Goal: Transaction & Acquisition: Download file/media

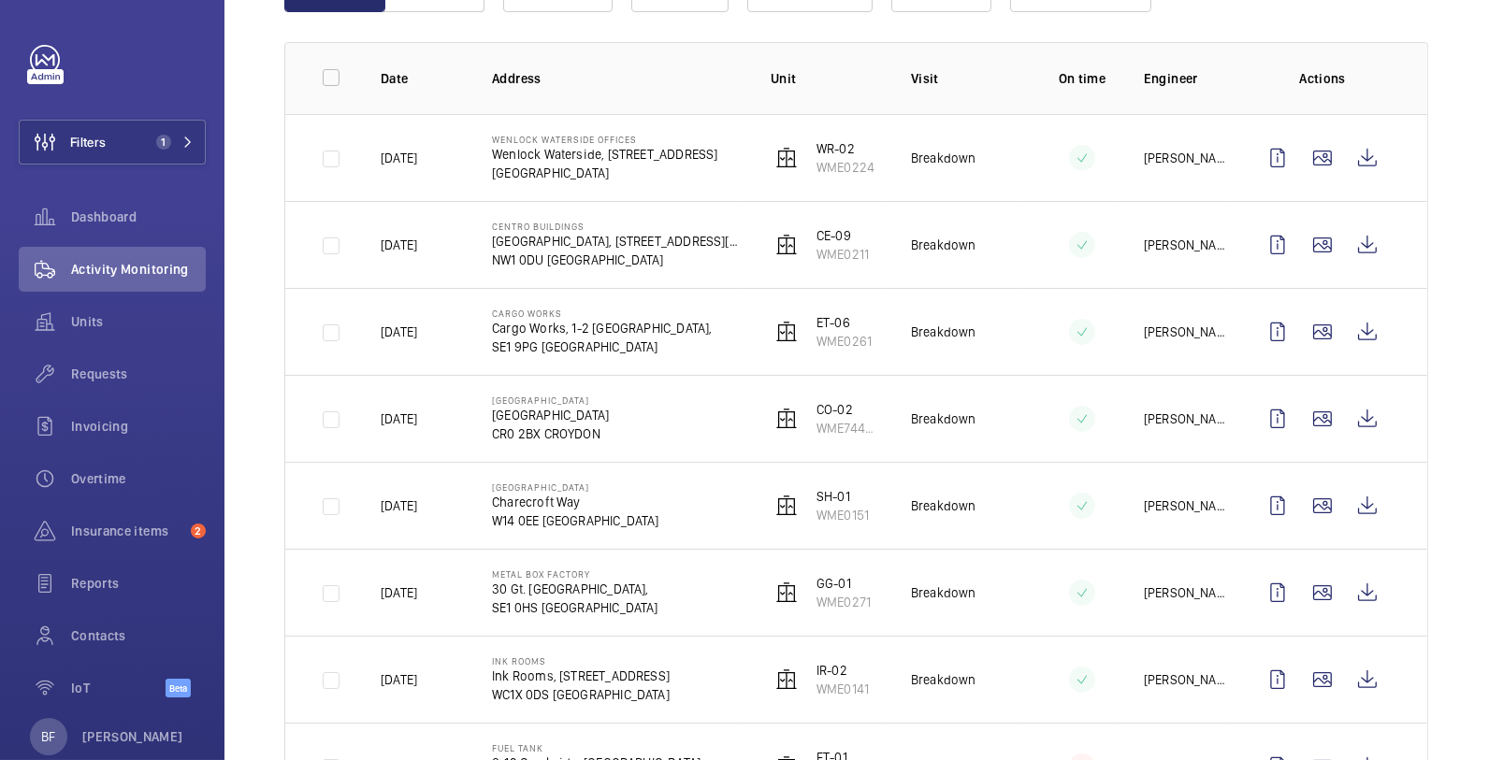
scroll to position [253, 0]
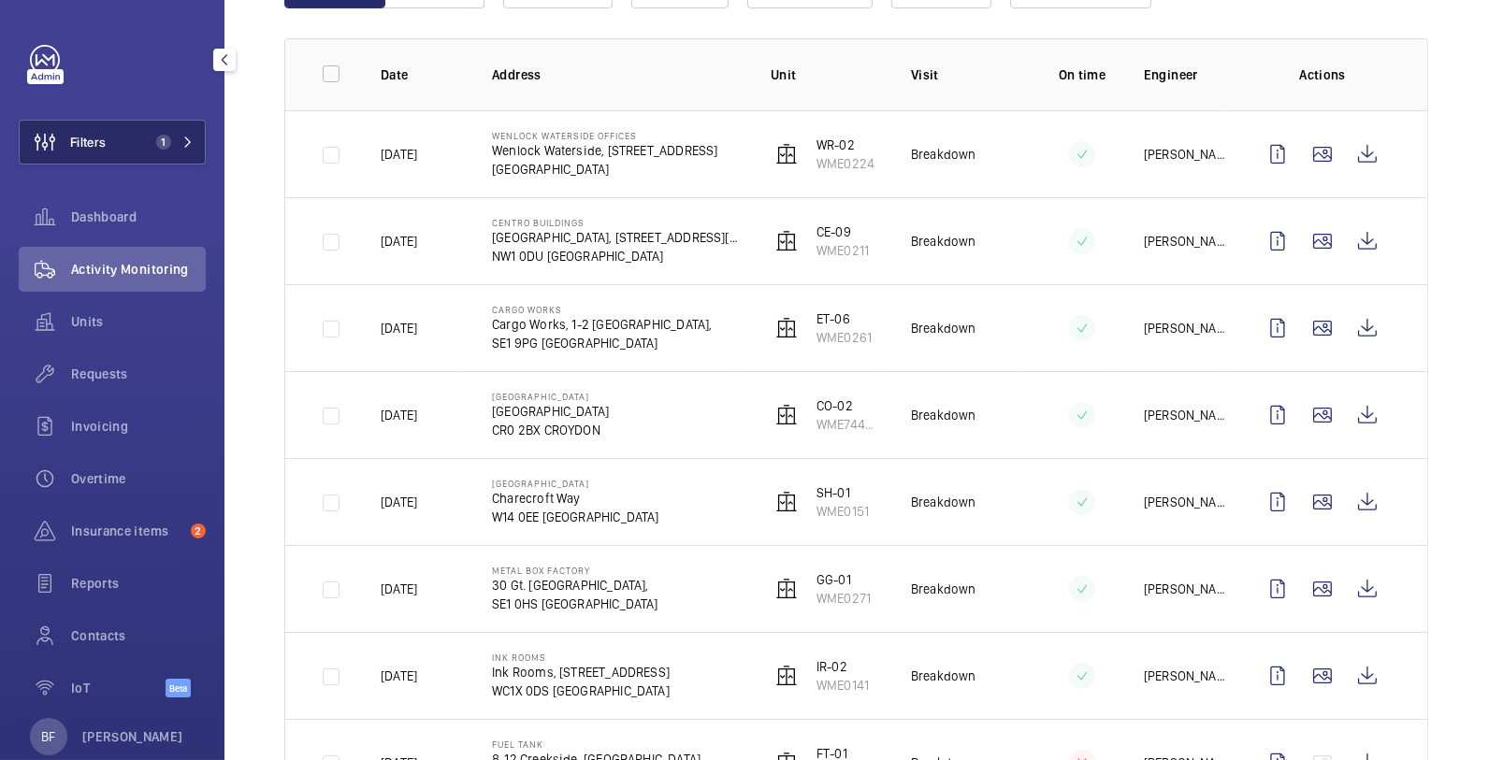
click at [165, 135] on span "1" at bounding box center [171, 142] width 45 height 15
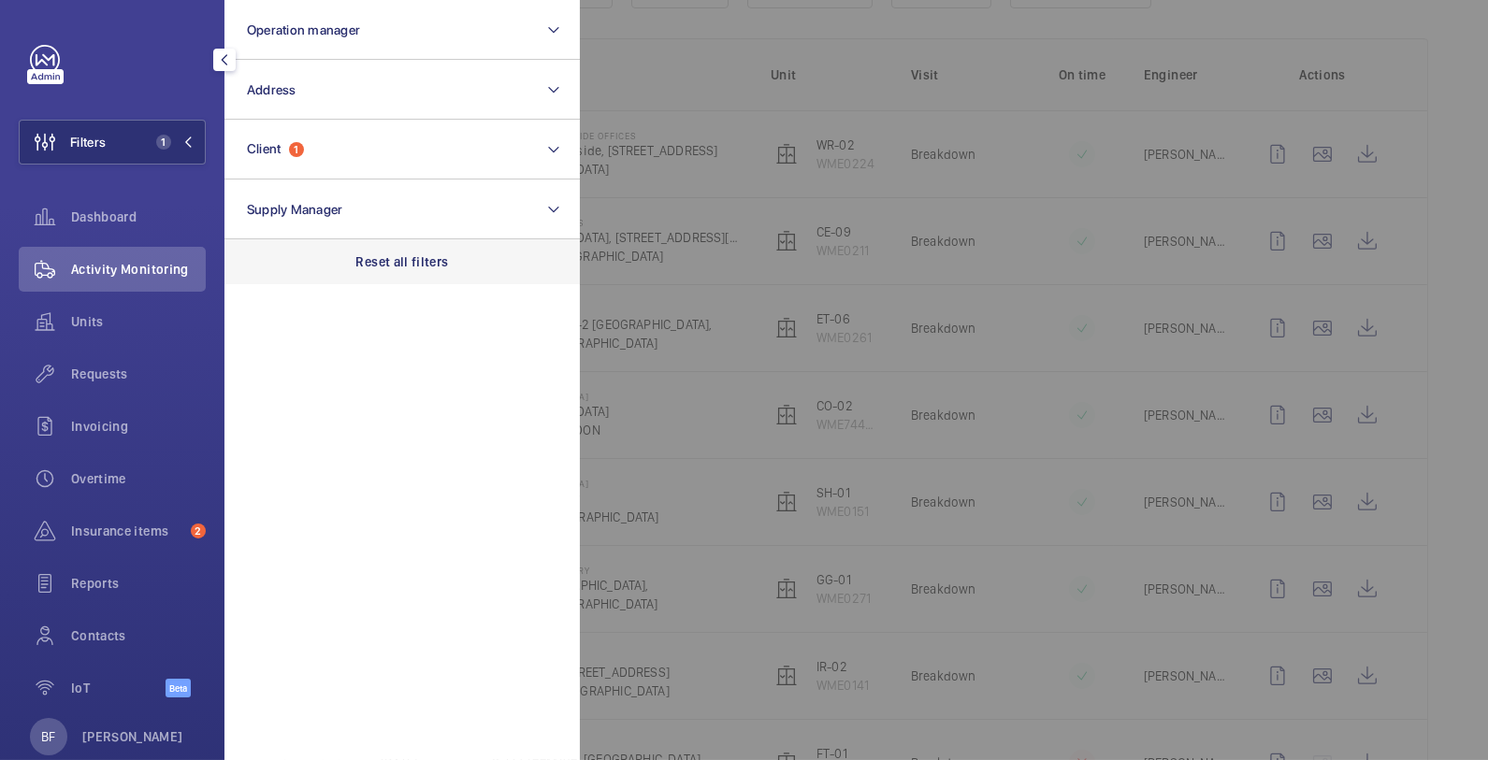
click at [453, 262] on div "Reset all filters" at bounding box center [401, 261] width 355 height 45
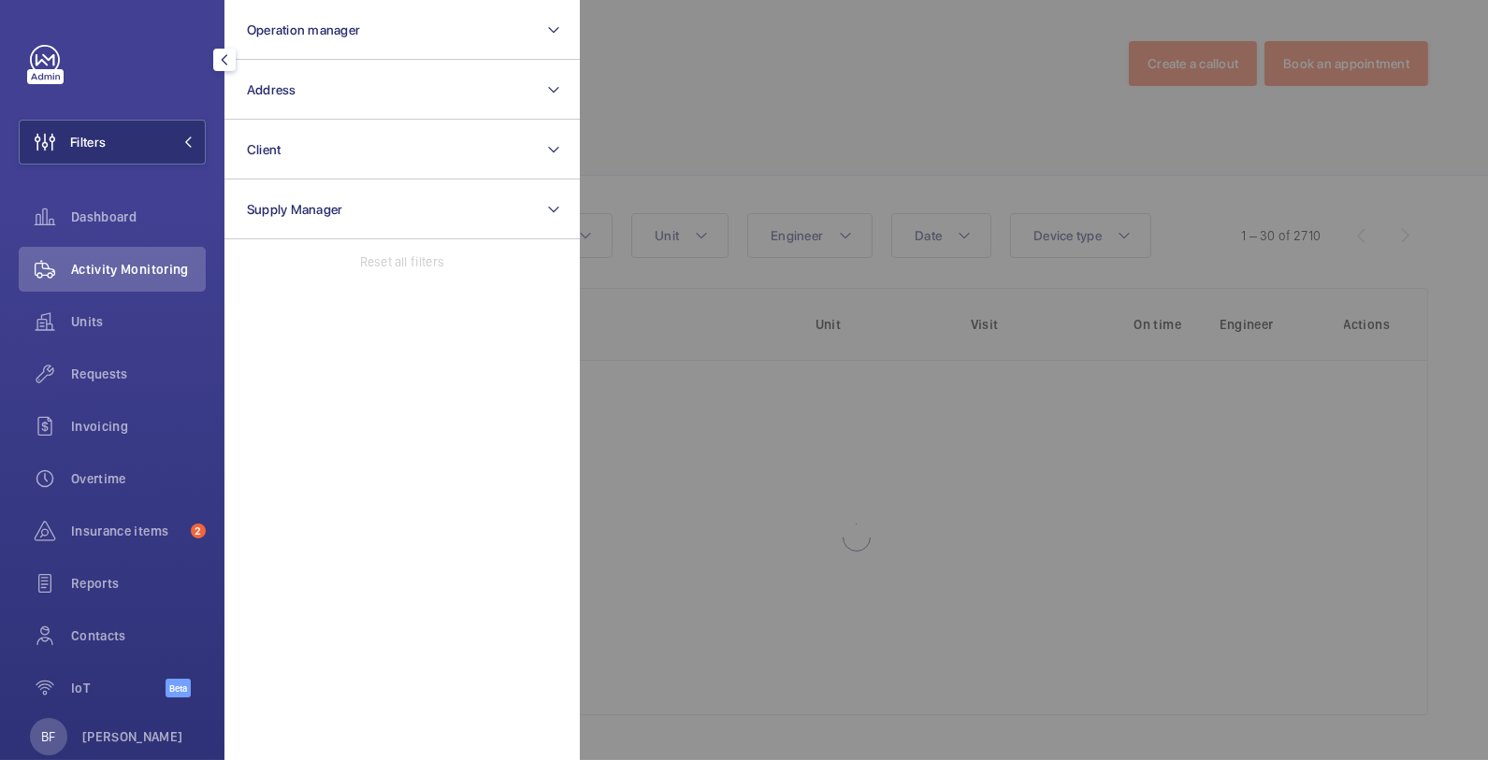
scroll to position [3, 0]
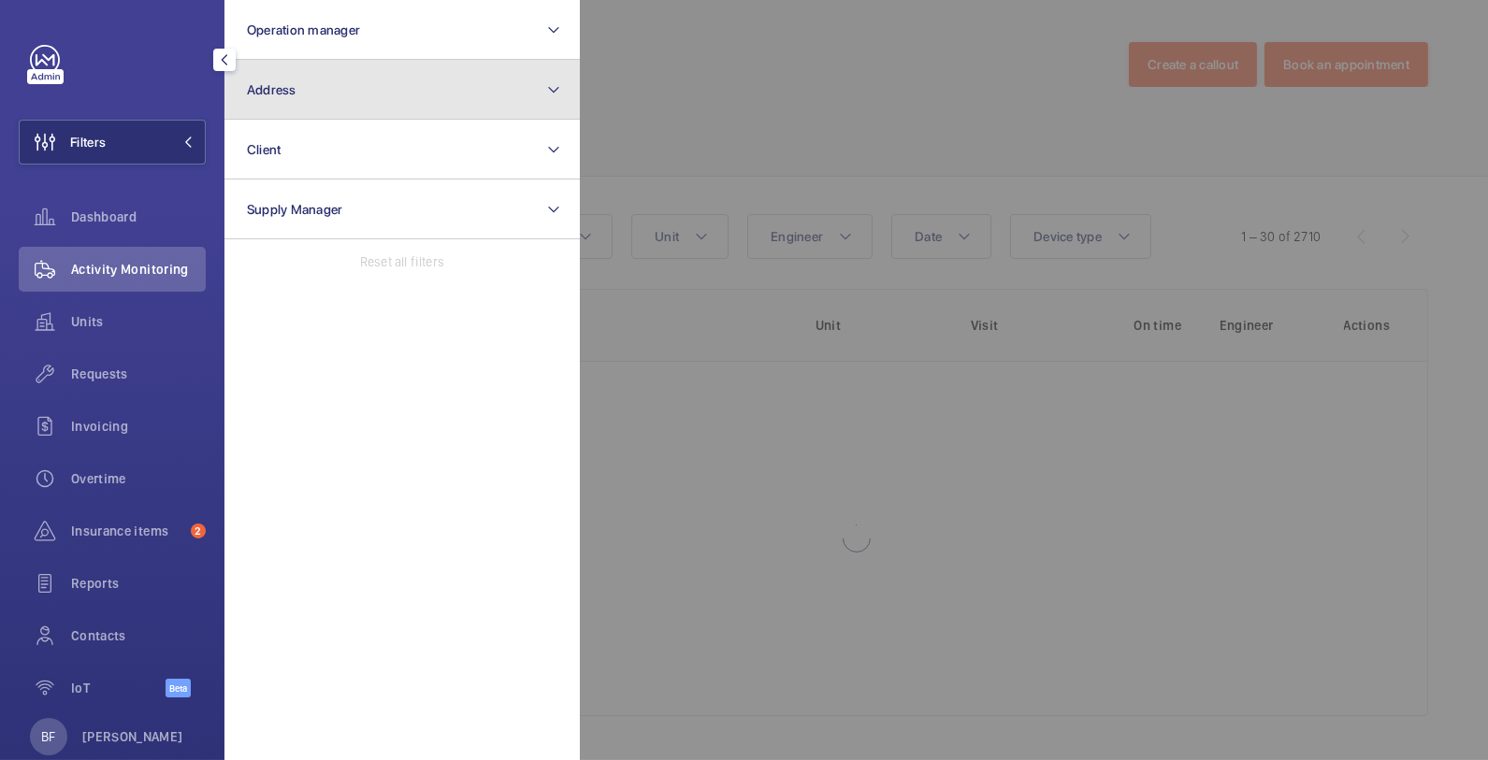
click at [397, 96] on button "Address" at bounding box center [401, 90] width 355 height 60
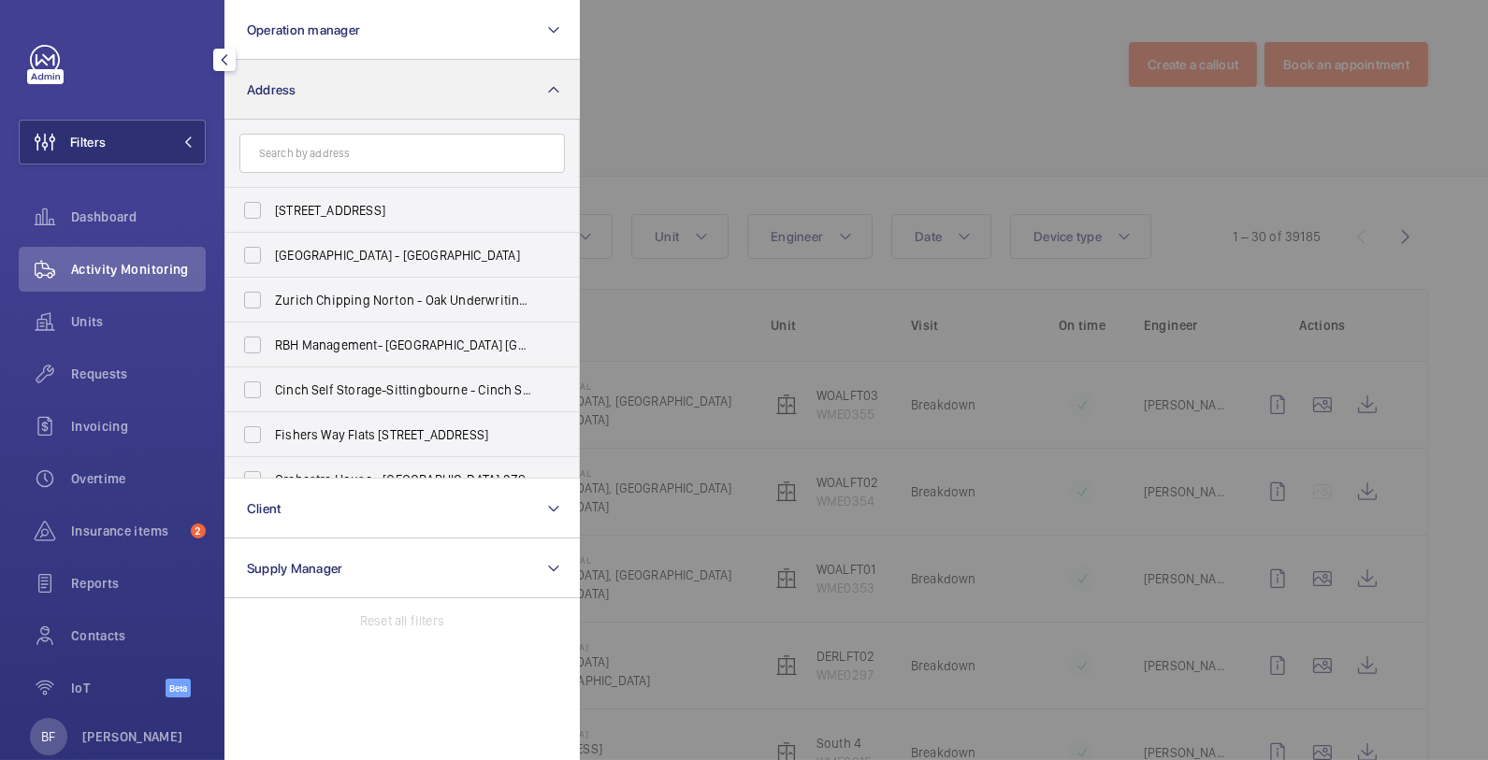
scroll to position [253, 0]
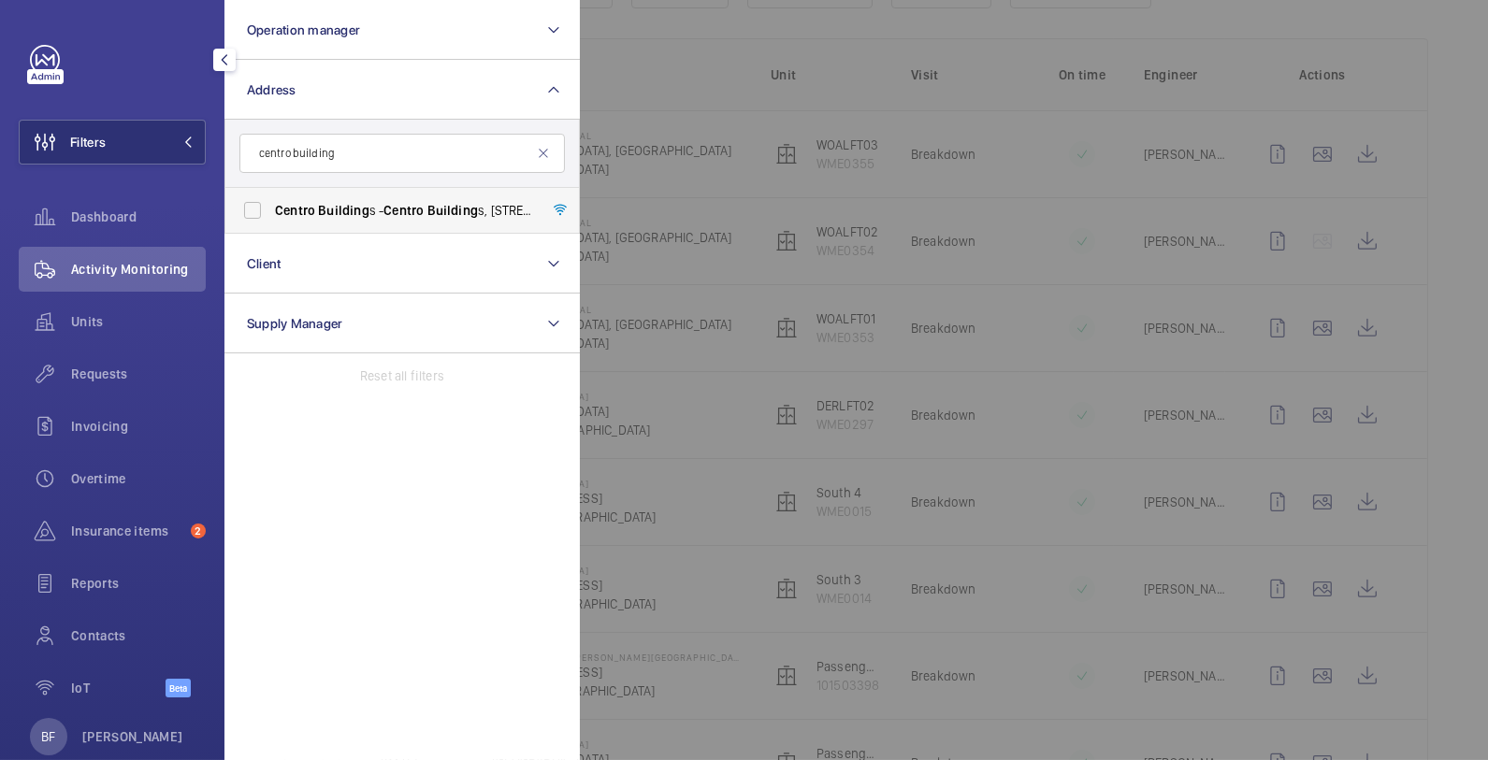
type input "centro building"
click at [419, 219] on span "[GEOGRAPHIC_DATA] [GEOGRAPHIC_DATA], [STREET_ADDRESS][PERSON_NAME]" at bounding box center [403, 210] width 257 height 19
click at [271, 219] on input "[GEOGRAPHIC_DATA] [GEOGRAPHIC_DATA], [STREET_ADDRESS][PERSON_NAME]" at bounding box center [252, 210] width 37 height 37
checkbox input "true"
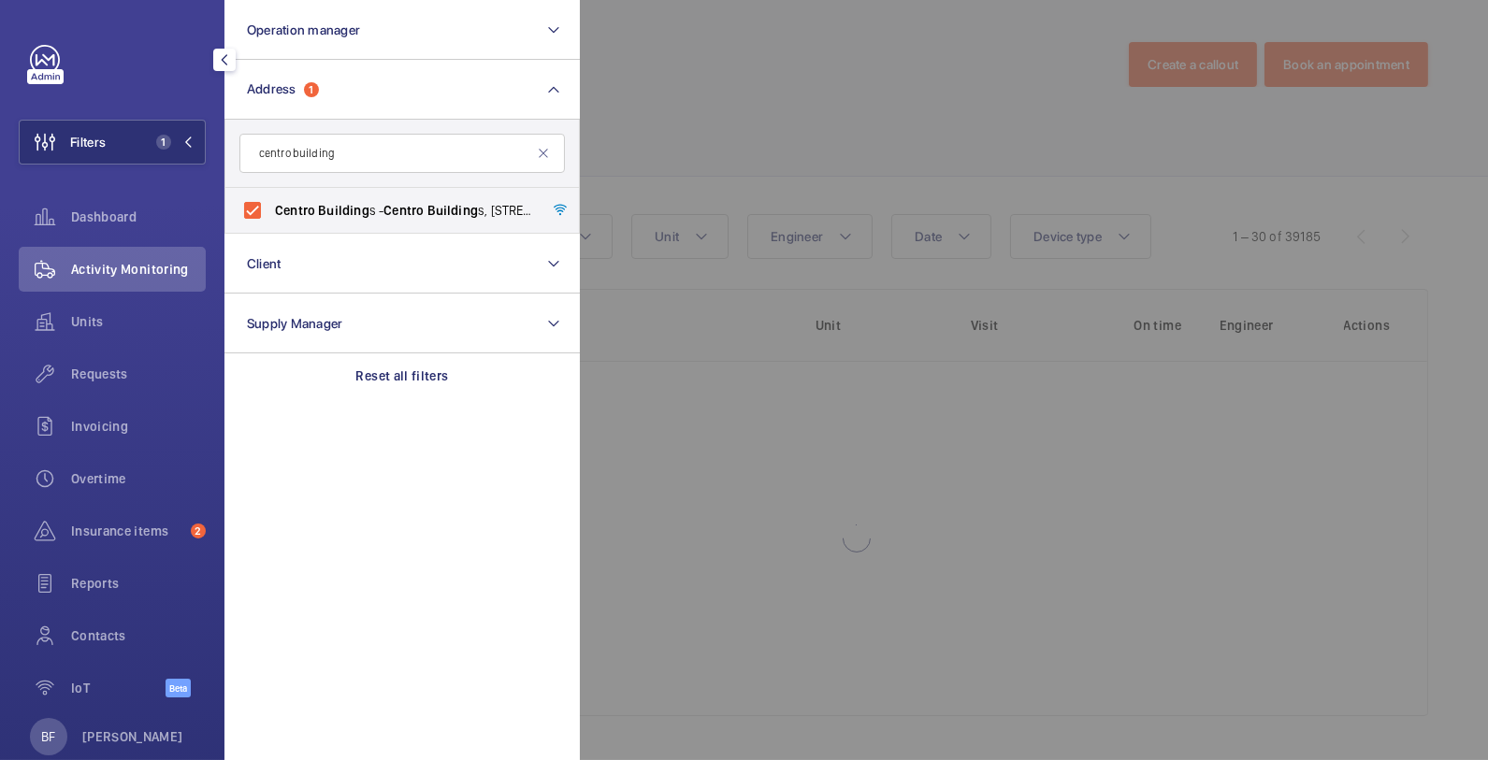
click at [679, 92] on div at bounding box center [1324, 380] width 1488 height 760
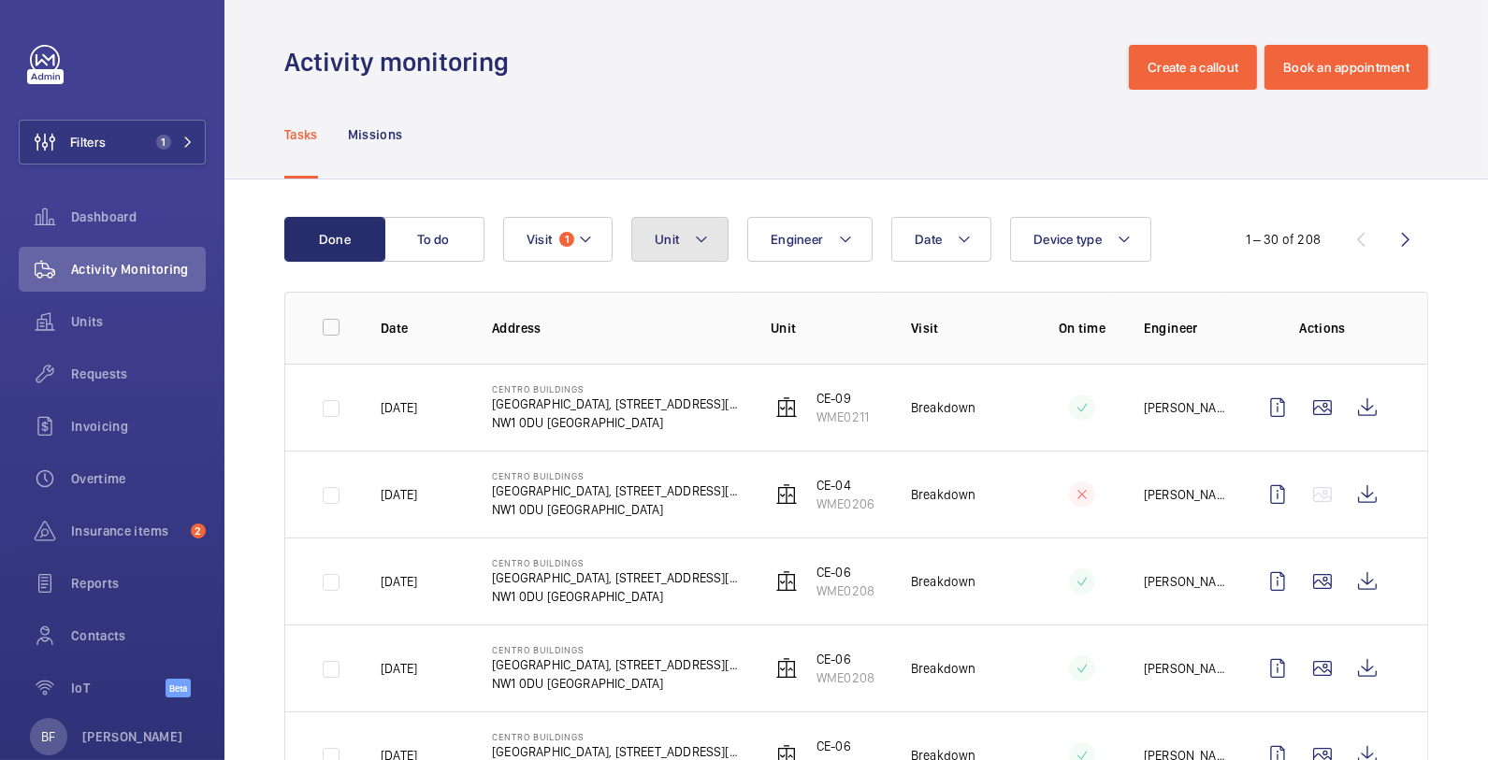
click at [712, 254] on button "Unit" at bounding box center [679, 239] width 97 height 45
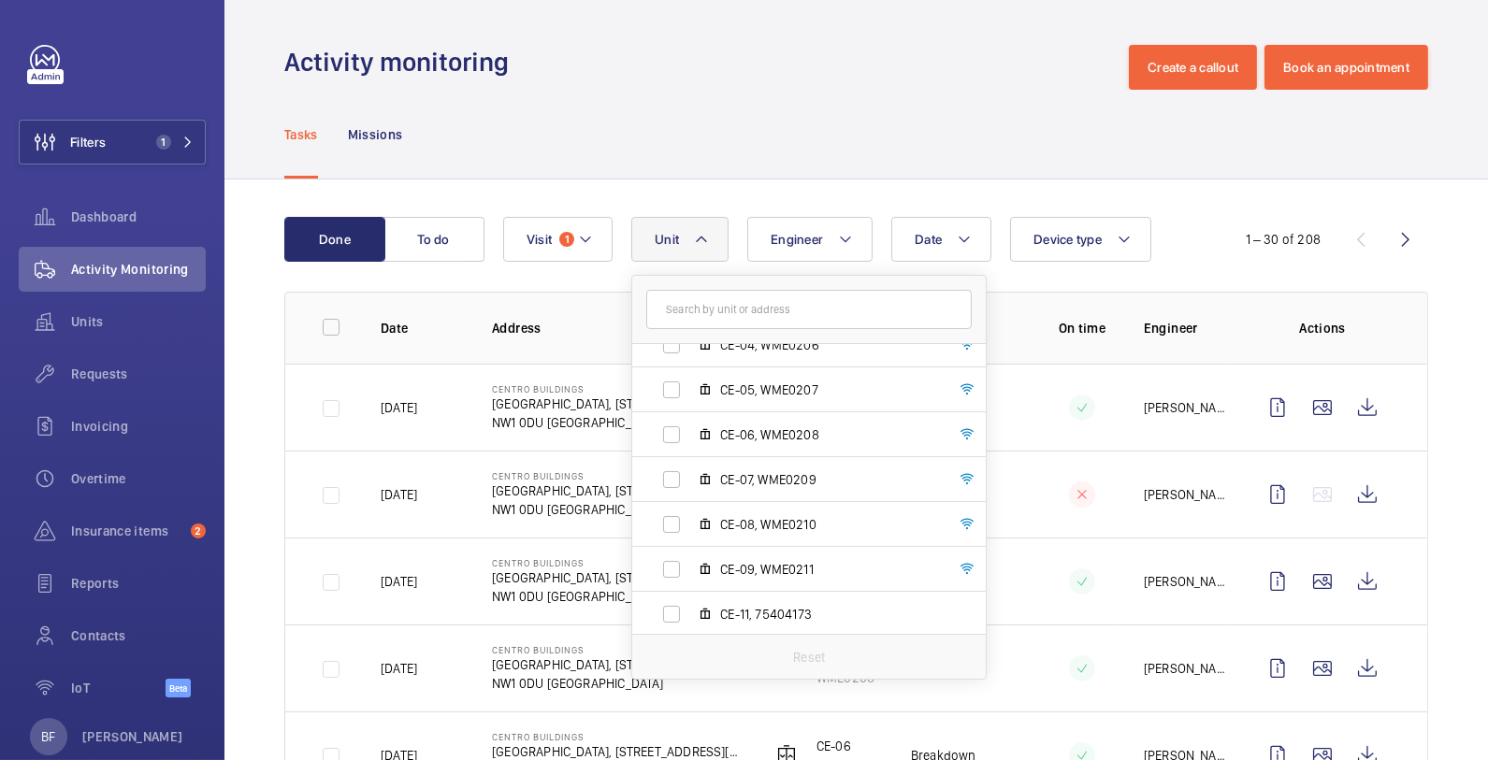
scroll to position [248, 0]
click at [744, 476] on span "CE-07, WME0209" at bounding box center [828, 477] width 217 height 19
click at [690, 476] on input "CE-07, WME0209" at bounding box center [671, 477] width 37 height 37
checkbox input "true"
click at [773, 165] on div "Tasks Missions" at bounding box center [856, 134] width 1144 height 89
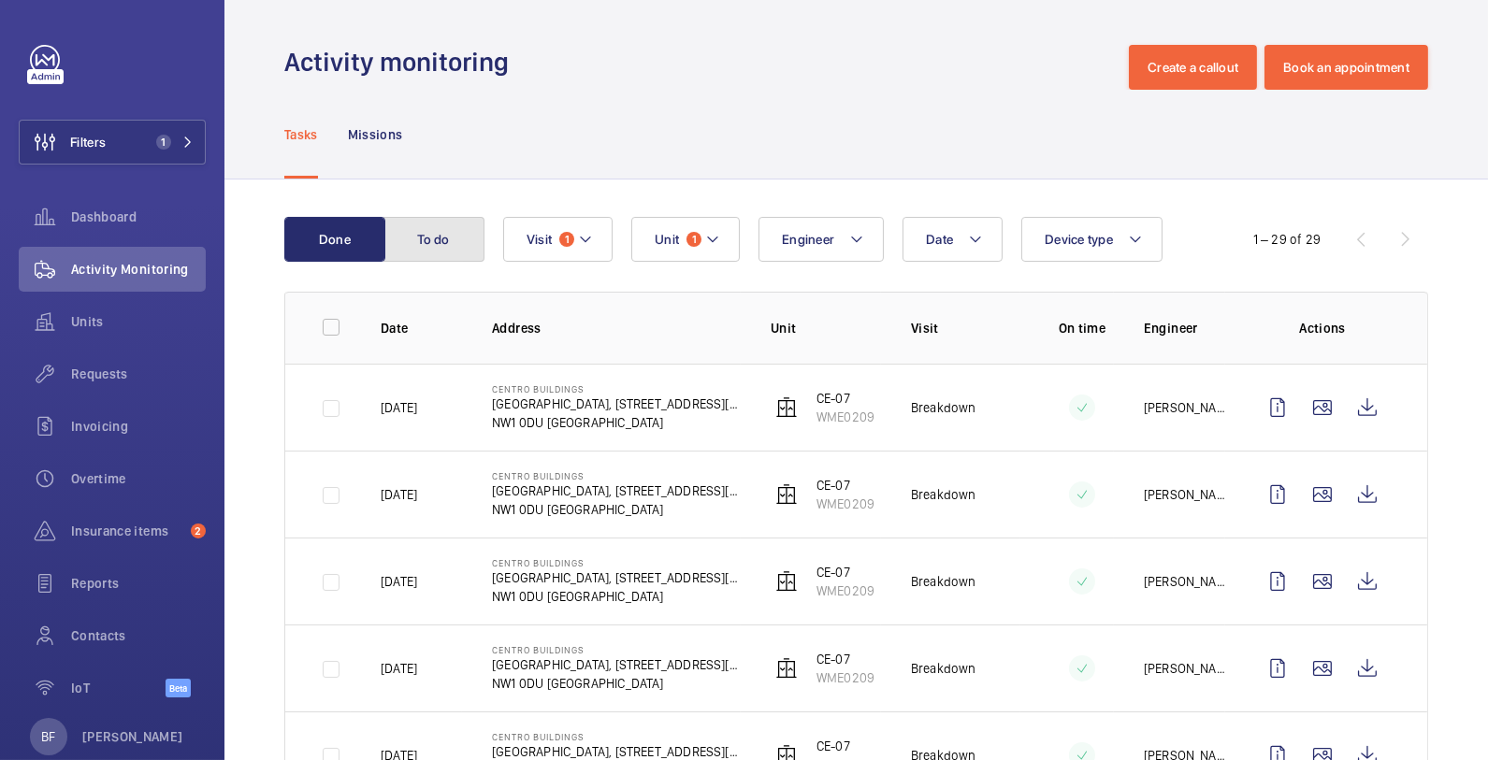
click at [455, 255] on button "To do" at bounding box center [433, 239] width 101 height 45
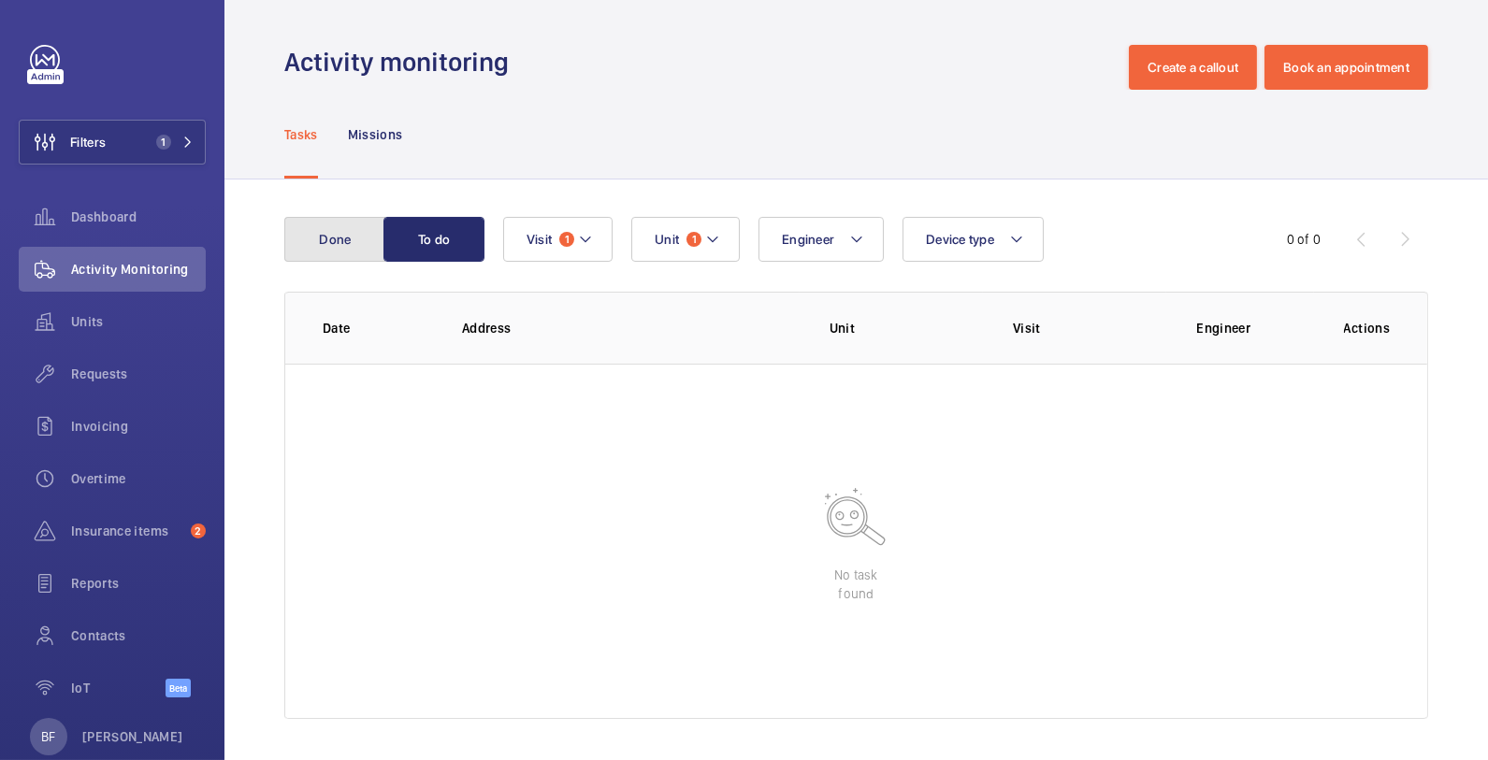
click at [343, 252] on button "Done" at bounding box center [334, 239] width 101 height 45
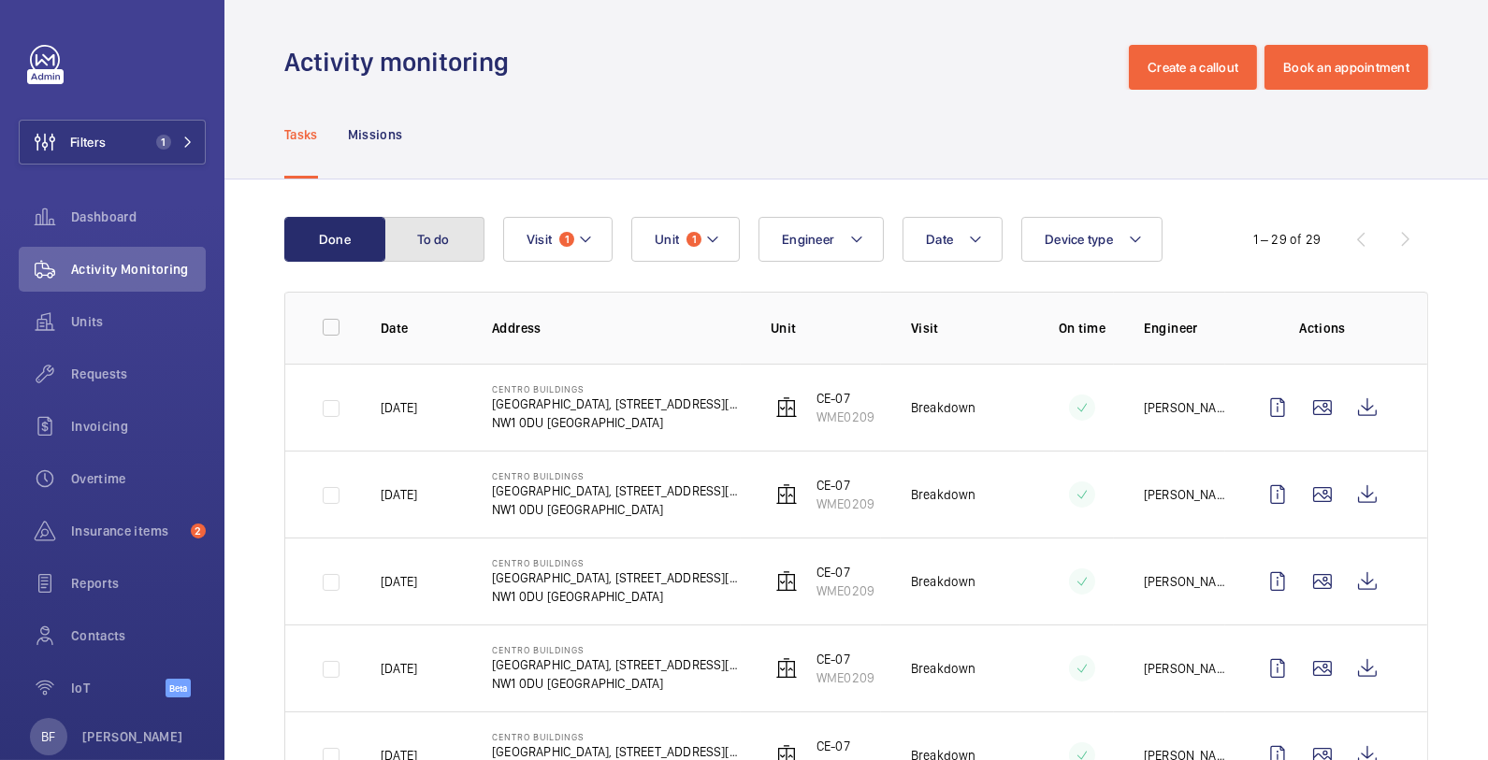
click at [442, 238] on button "To do" at bounding box center [433, 239] width 101 height 45
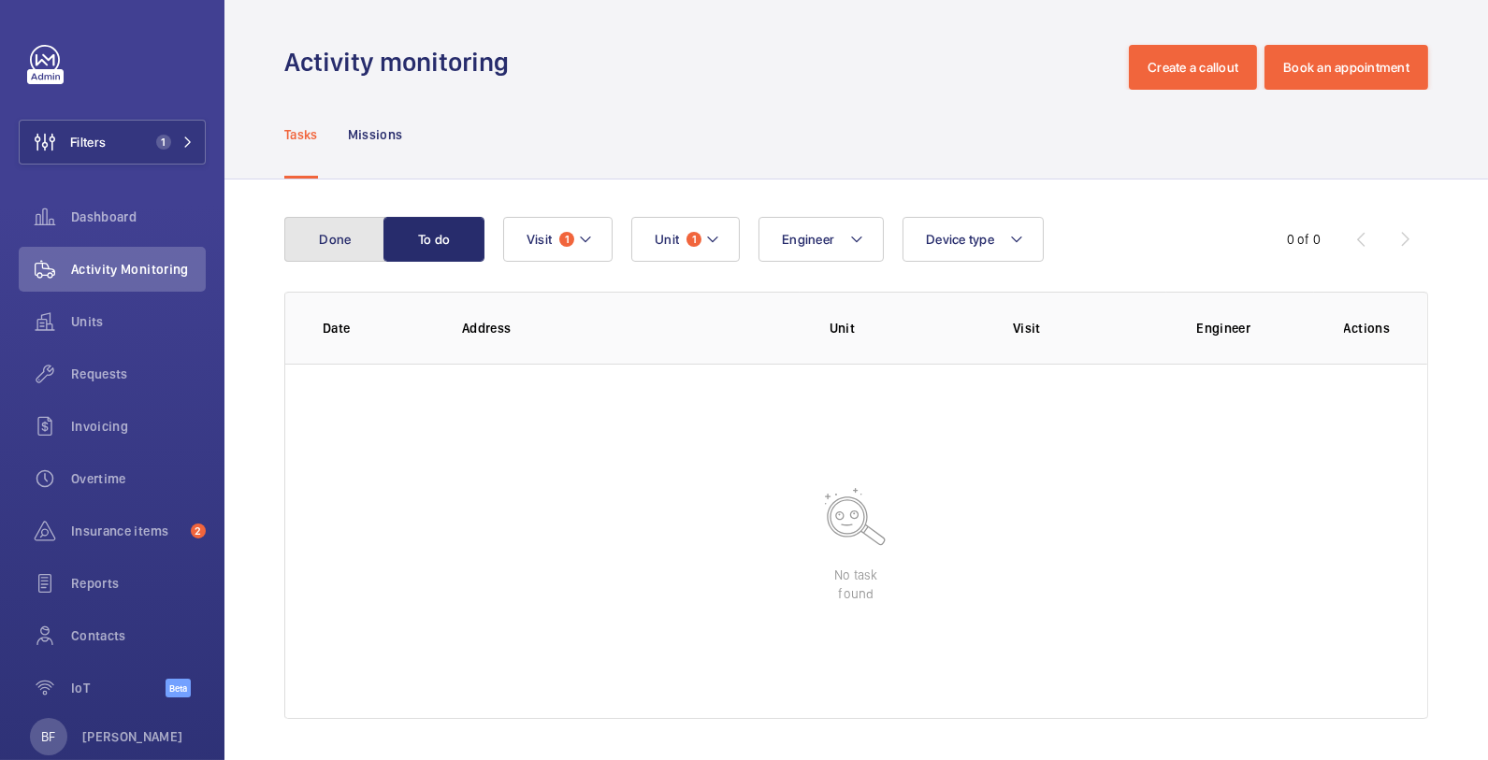
click at [318, 255] on button "Done" at bounding box center [334, 239] width 101 height 45
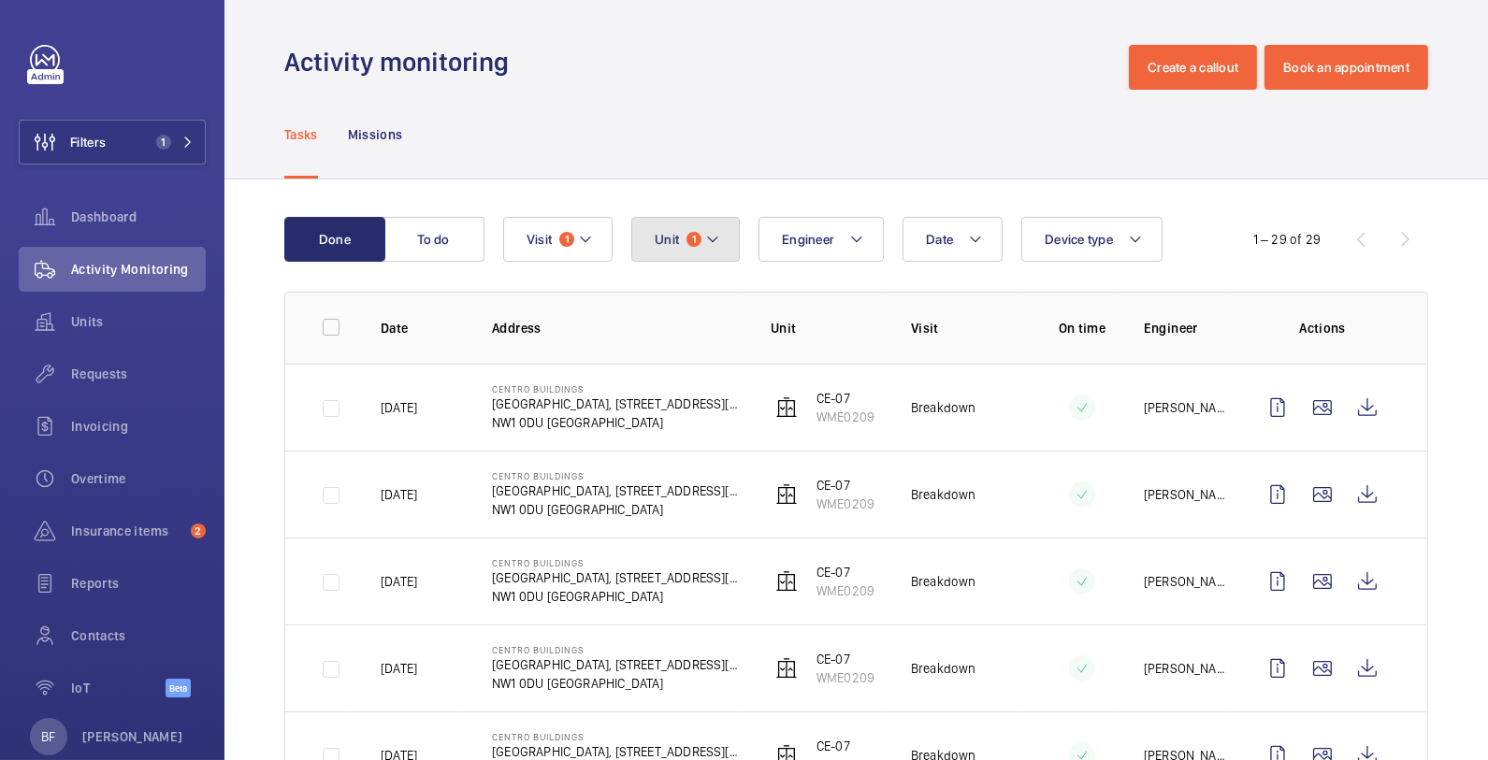
click at [651, 250] on button "Unit 1" at bounding box center [685, 239] width 108 height 45
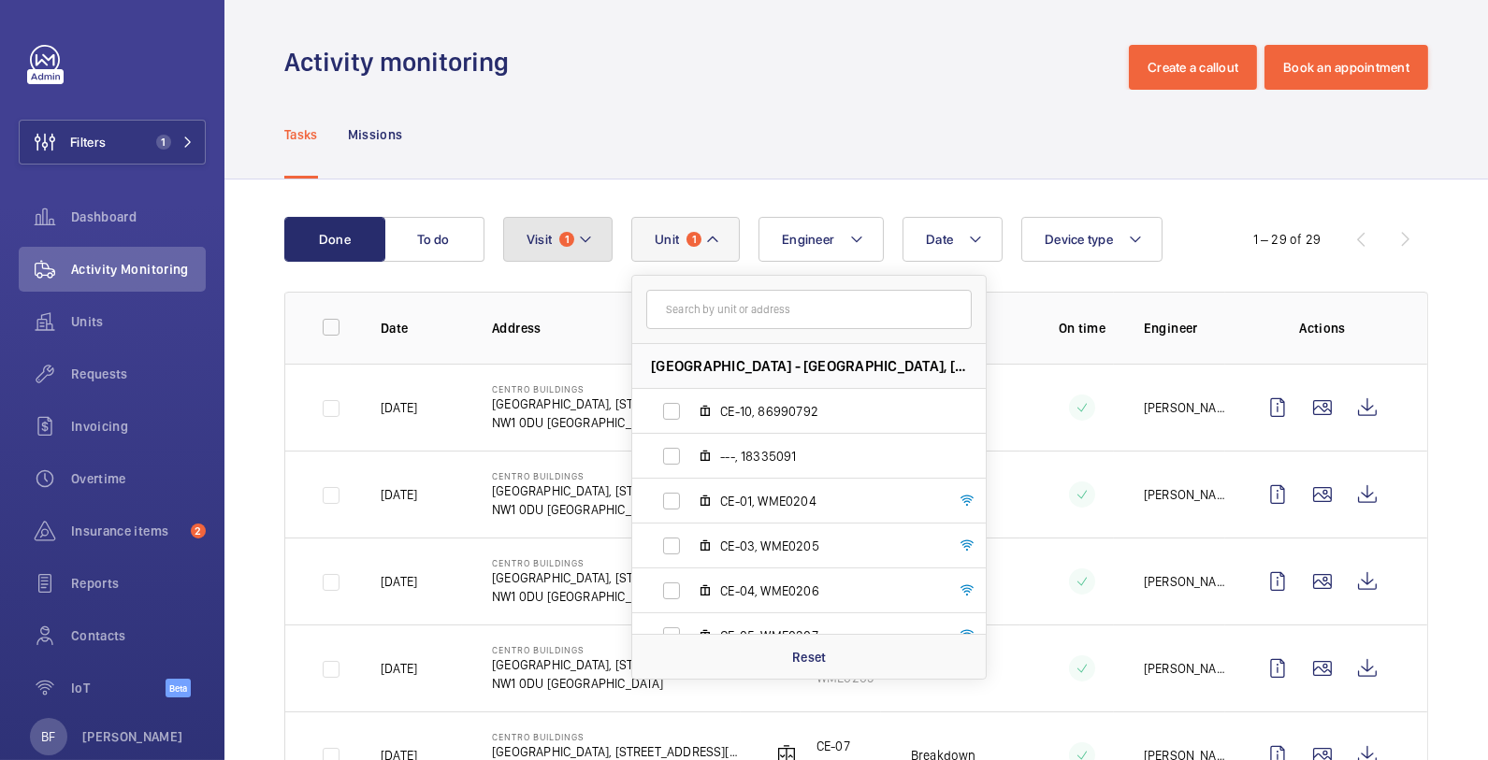
click at [556, 249] on button "Visit 1" at bounding box center [557, 239] width 109 height 45
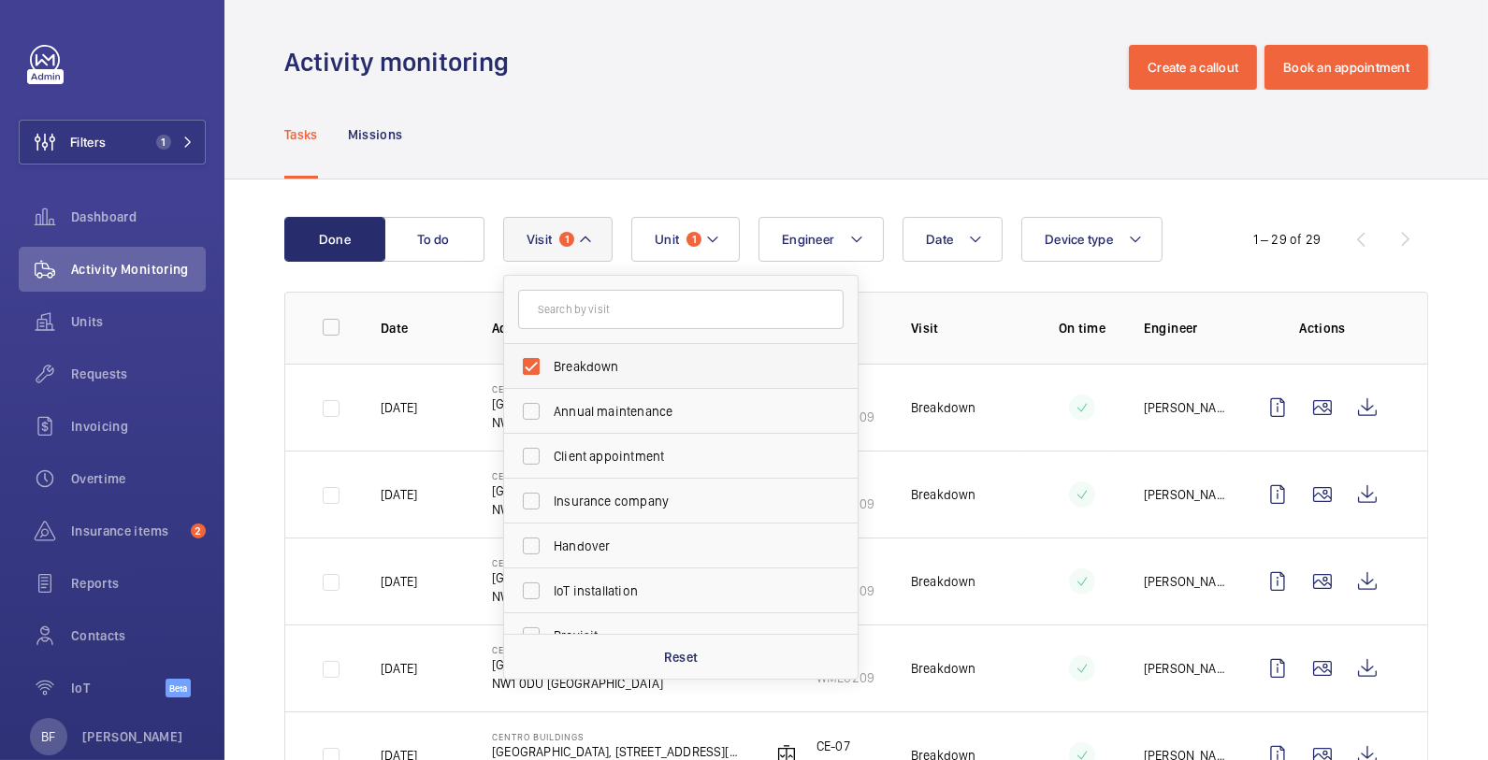
click at [583, 357] on span "Breakdown" at bounding box center [682, 366] width 257 height 19
click at [550, 356] on input "Breakdown" at bounding box center [530, 366] width 37 height 37
checkbox input "false"
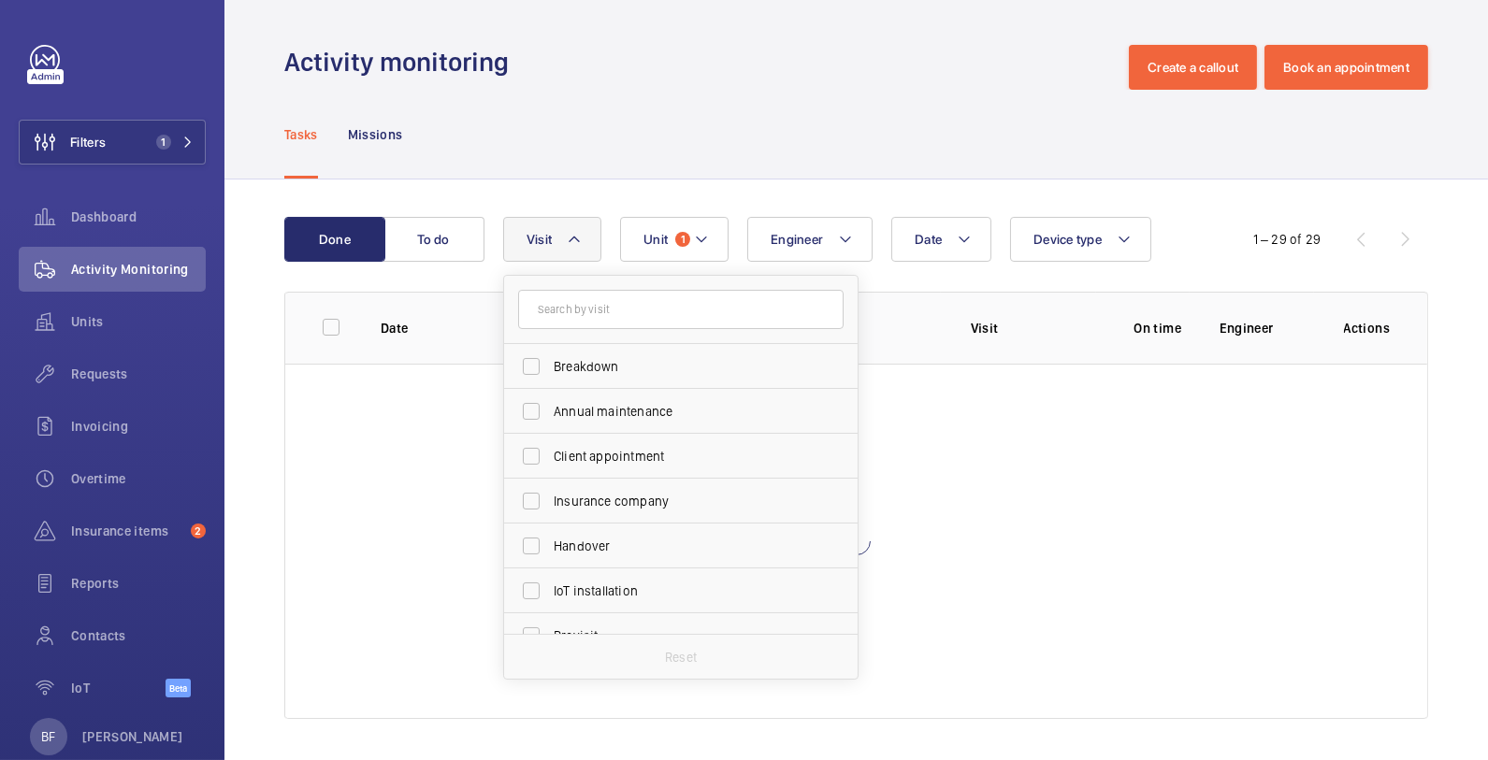
click at [581, 167] on div "Tasks Missions" at bounding box center [856, 134] width 1144 height 89
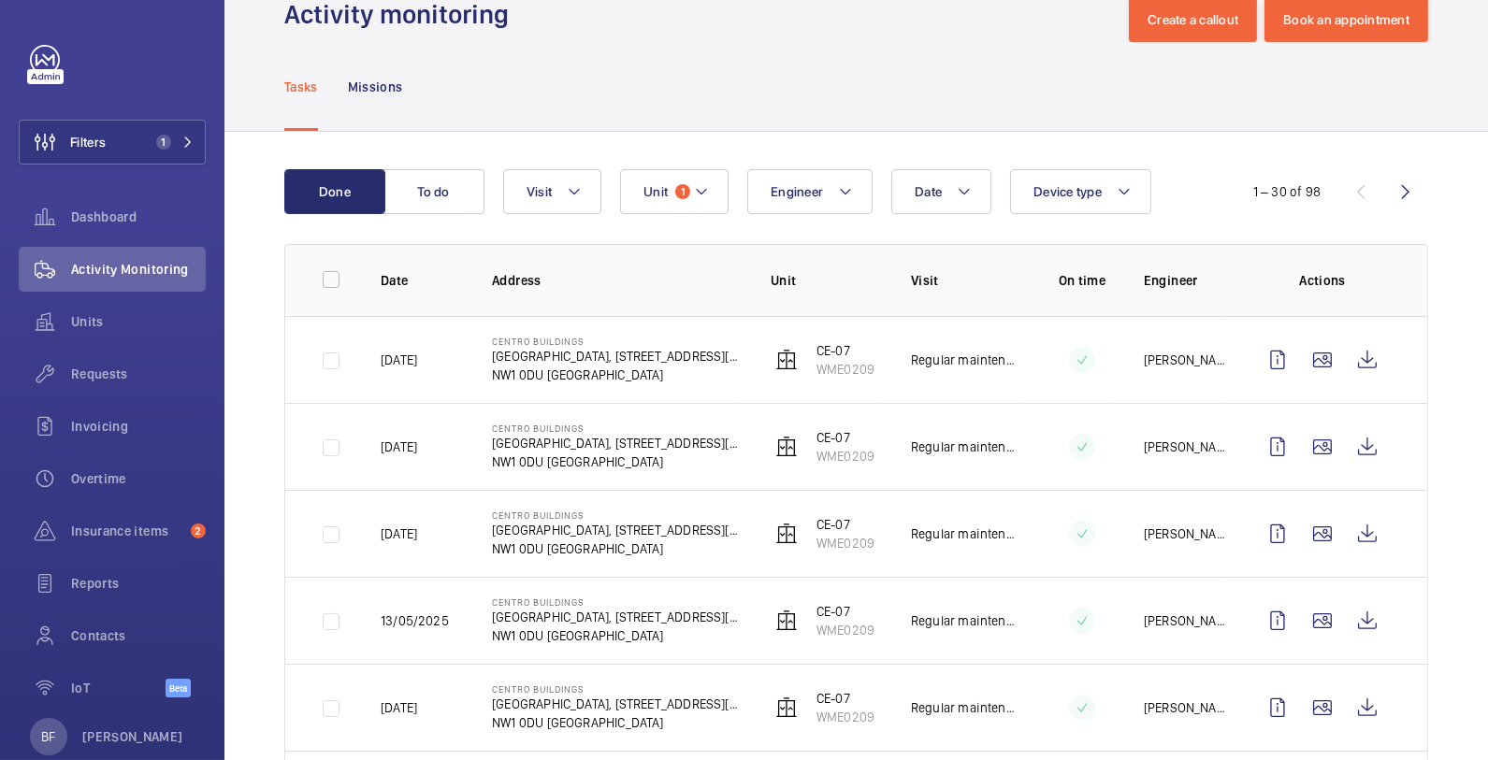
scroll to position [50, 0]
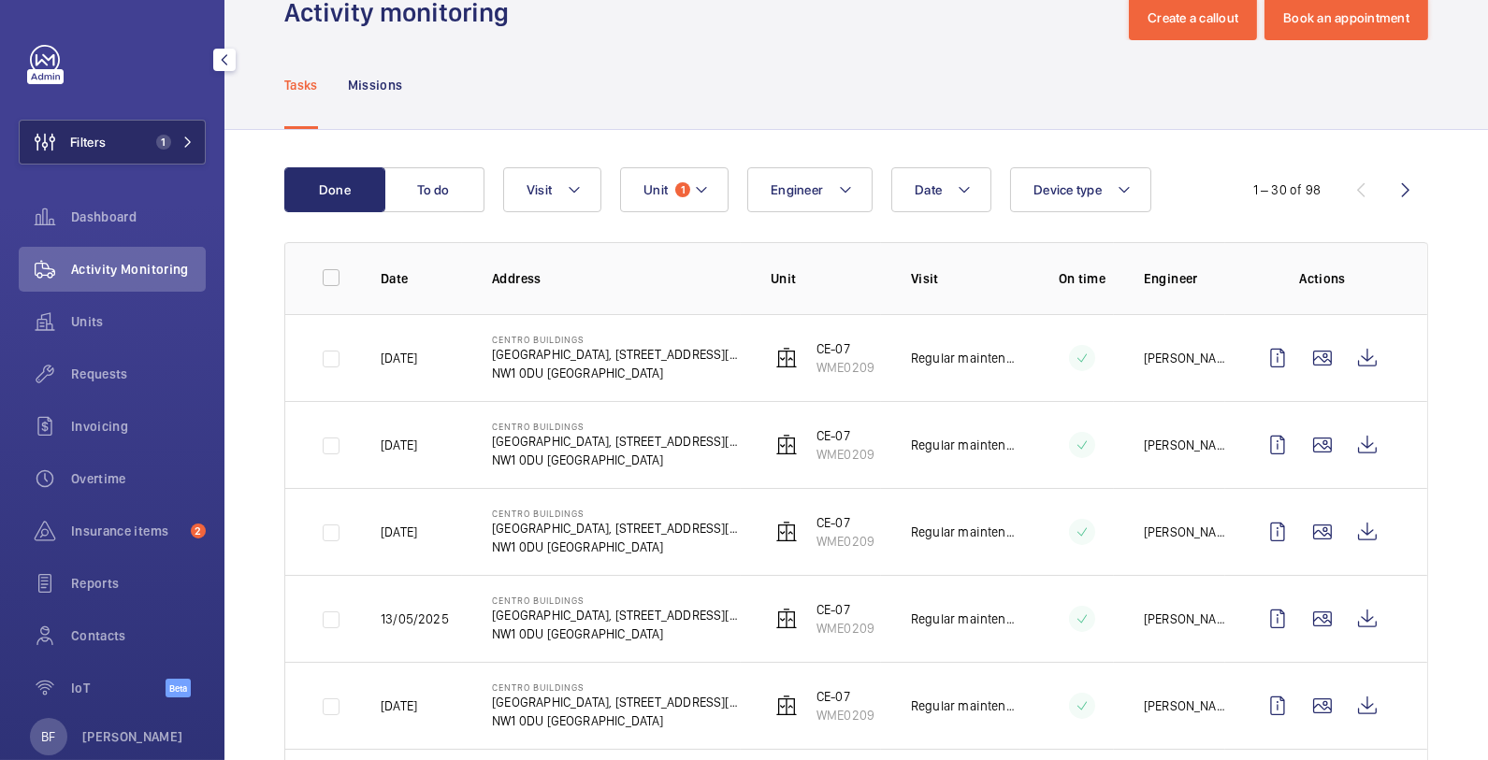
click at [182, 140] on mat-icon at bounding box center [187, 142] width 11 height 11
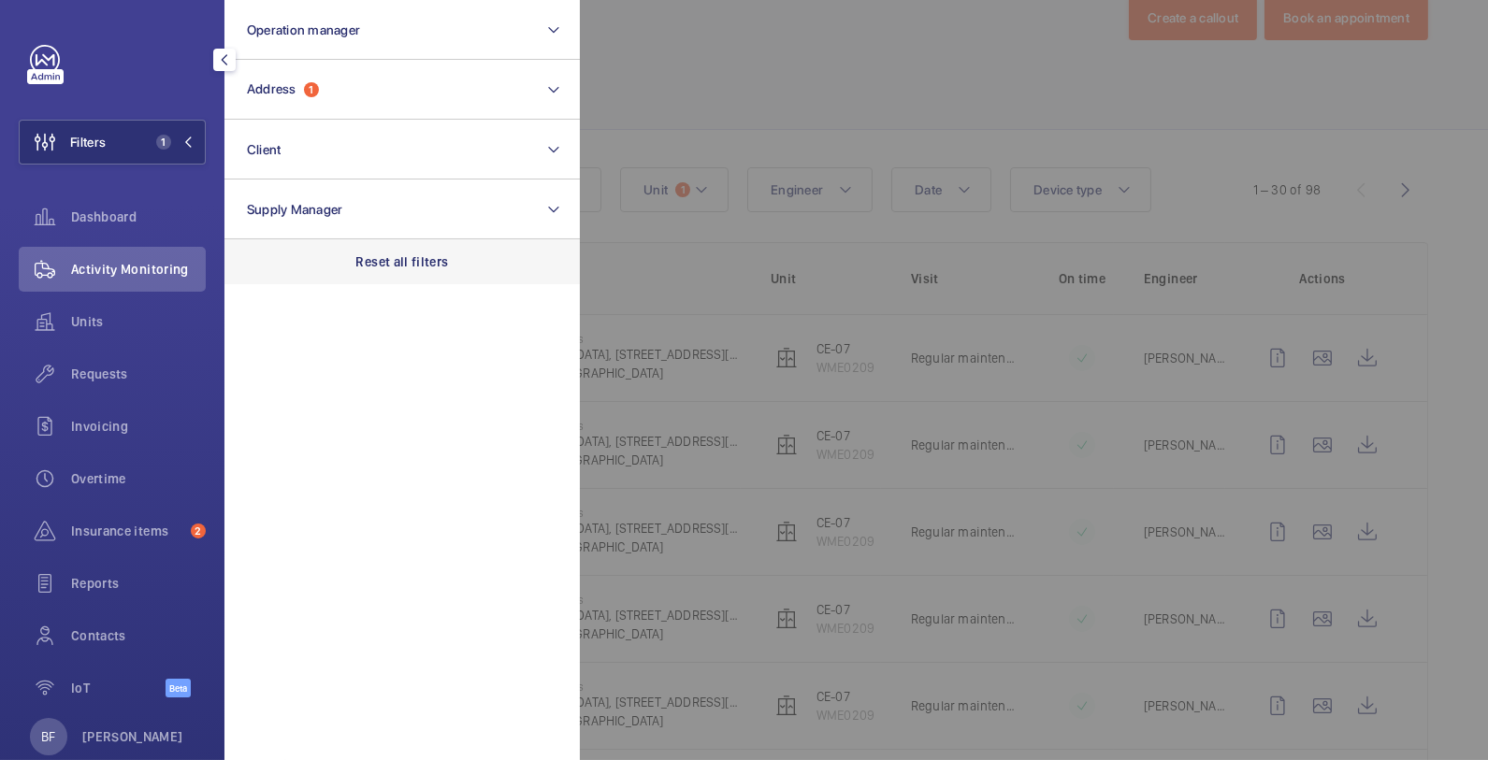
click at [373, 245] on div "Reset all filters" at bounding box center [401, 261] width 355 height 45
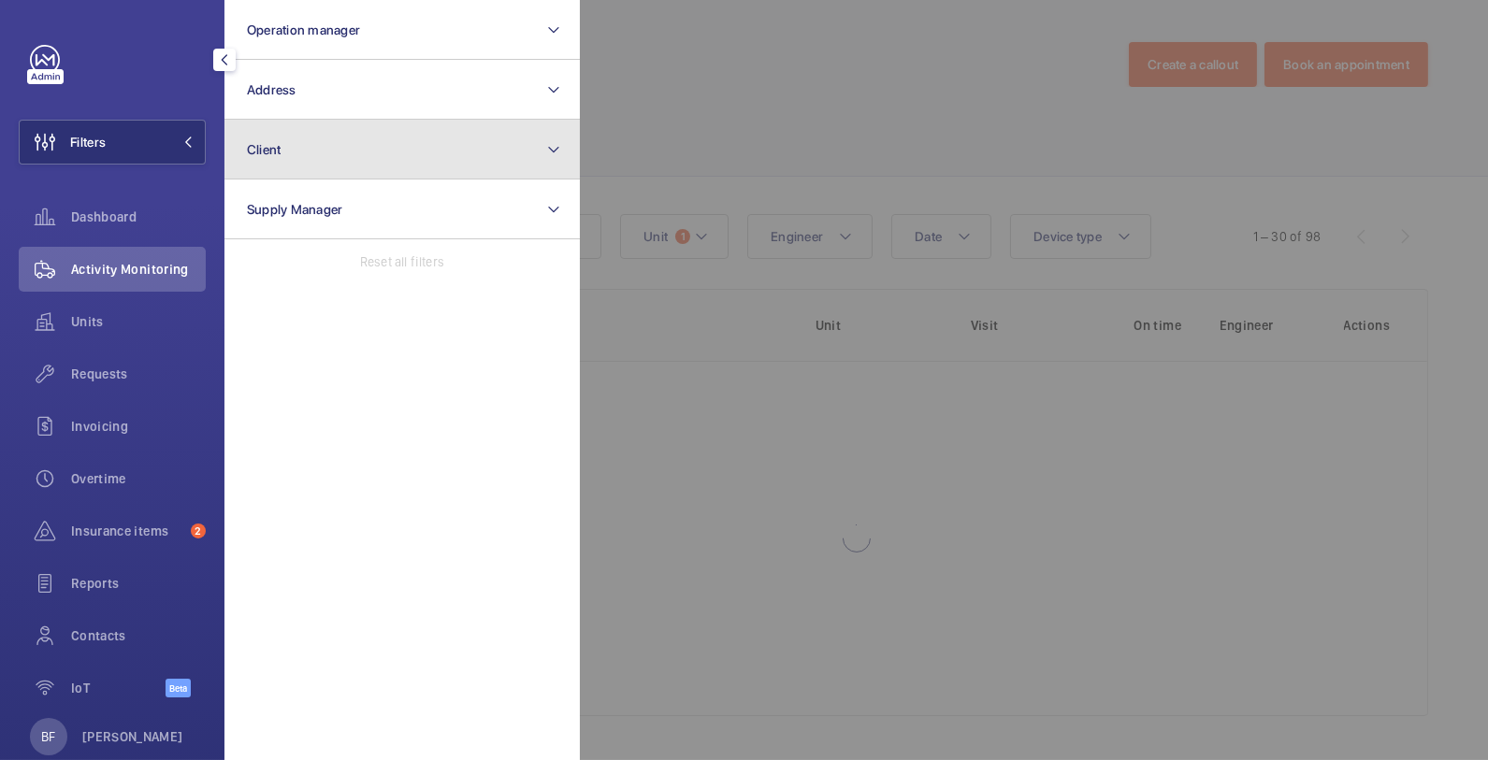
click at [337, 159] on button "Client" at bounding box center [401, 150] width 355 height 60
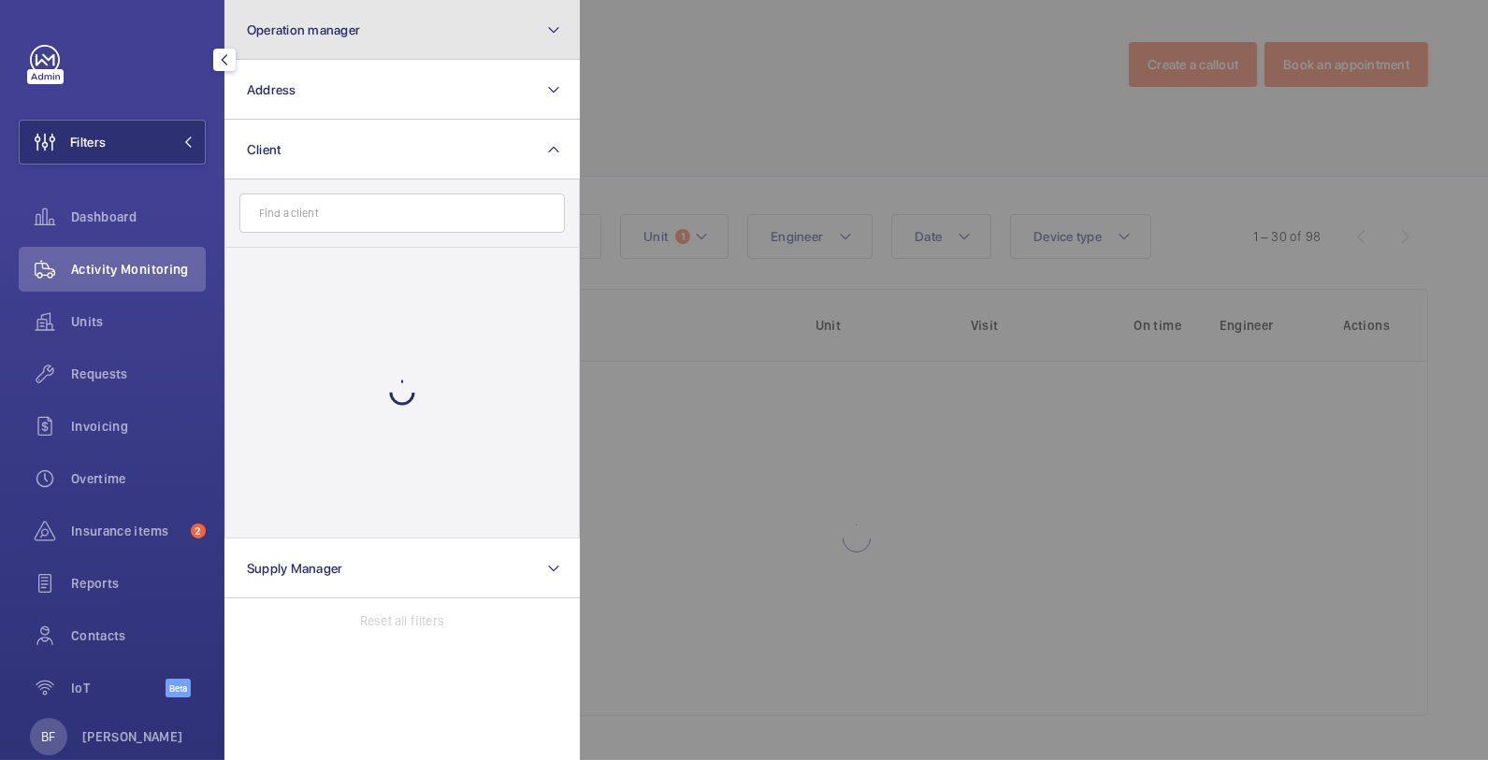
click at [508, 57] on button "Operation manager" at bounding box center [401, 30] width 355 height 60
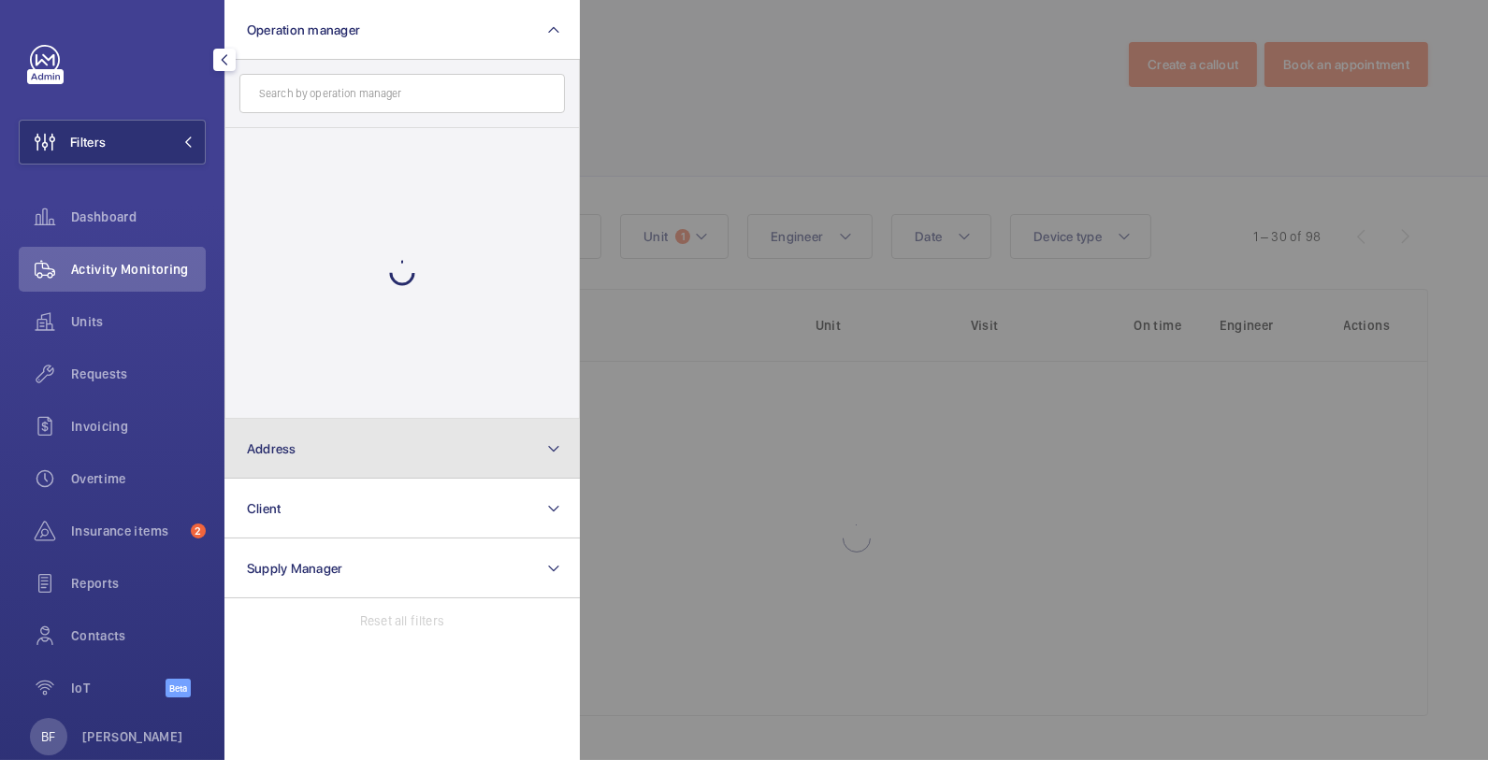
click at [395, 459] on button "Address" at bounding box center [401, 449] width 355 height 60
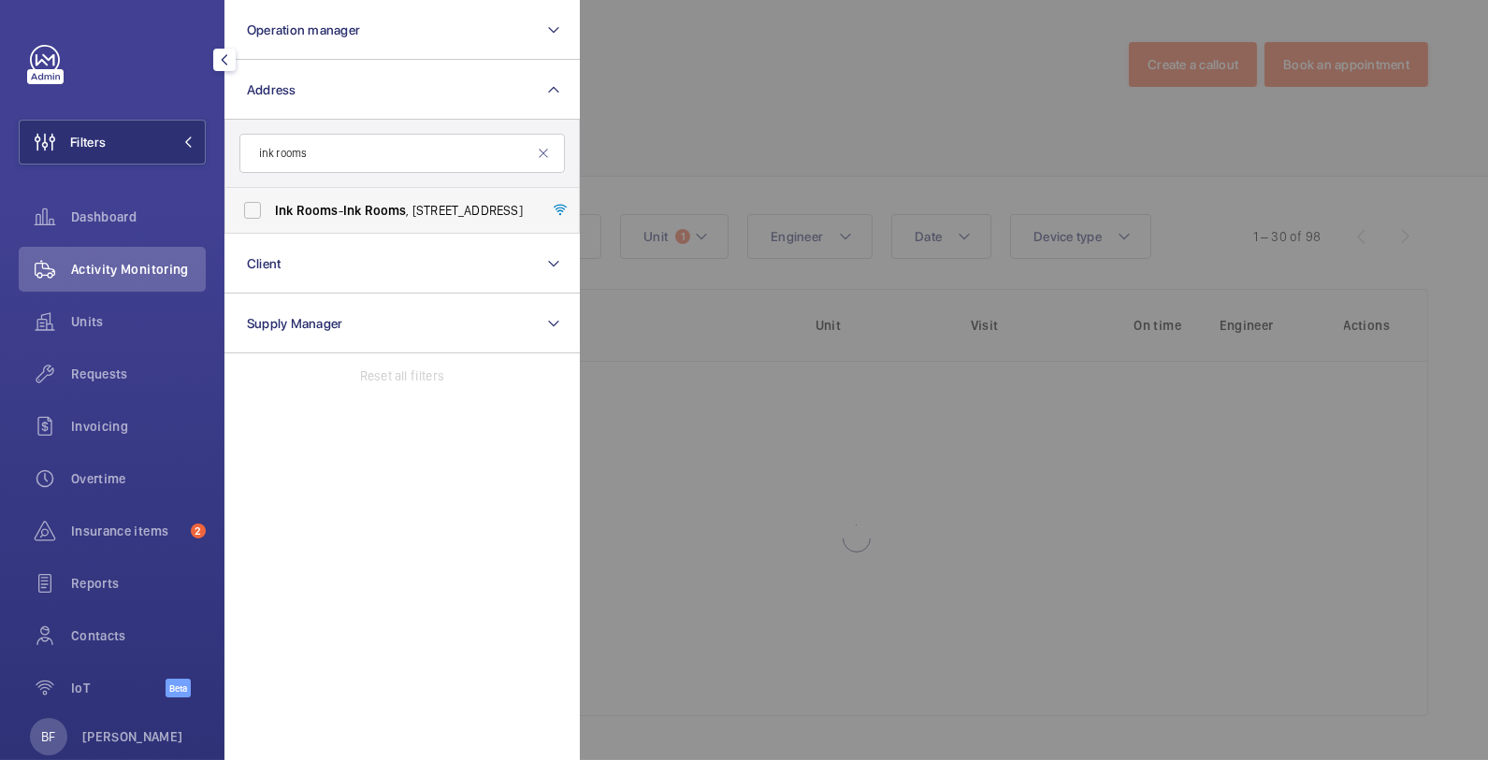
type input "ink rooms"
click at [405, 211] on span "Rooms" at bounding box center [386, 210] width 42 height 15
click at [271, 211] on input "Ink Rooms - Ink Rooms , [STREET_ADDRESS]" at bounding box center [252, 210] width 37 height 37
checkbox input "true"
click at [619, 159] on div at bounding box center [1324, 380] width 1488 height 760
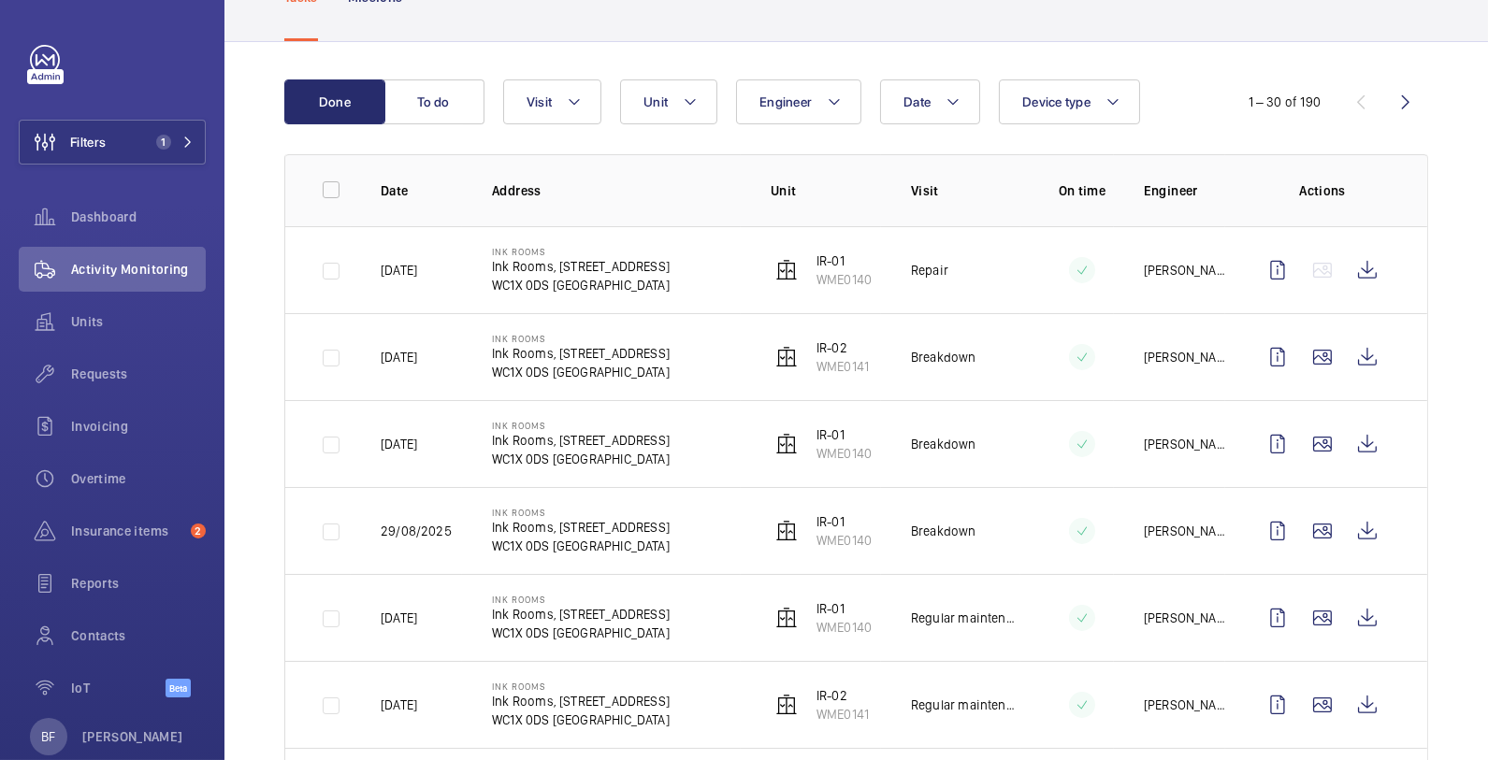
scroll to position [140, 0]
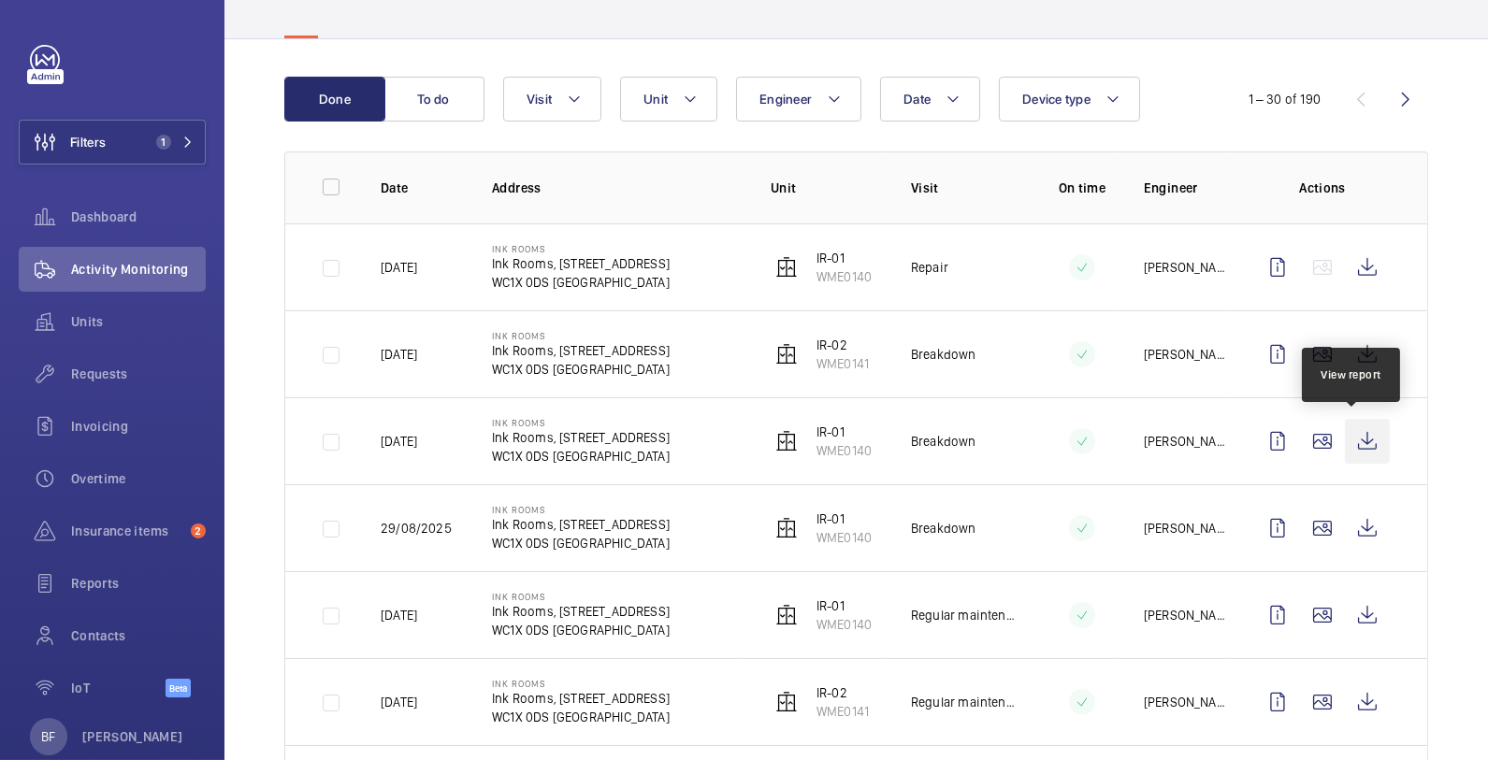
click at [1359, 435] on wm-front-icon-button at bounding box center [1367, 441] width 45 height 45
click at [1351, 433] on wm-front-icon-button at bounding box center [1367, 441] width 45 height 45
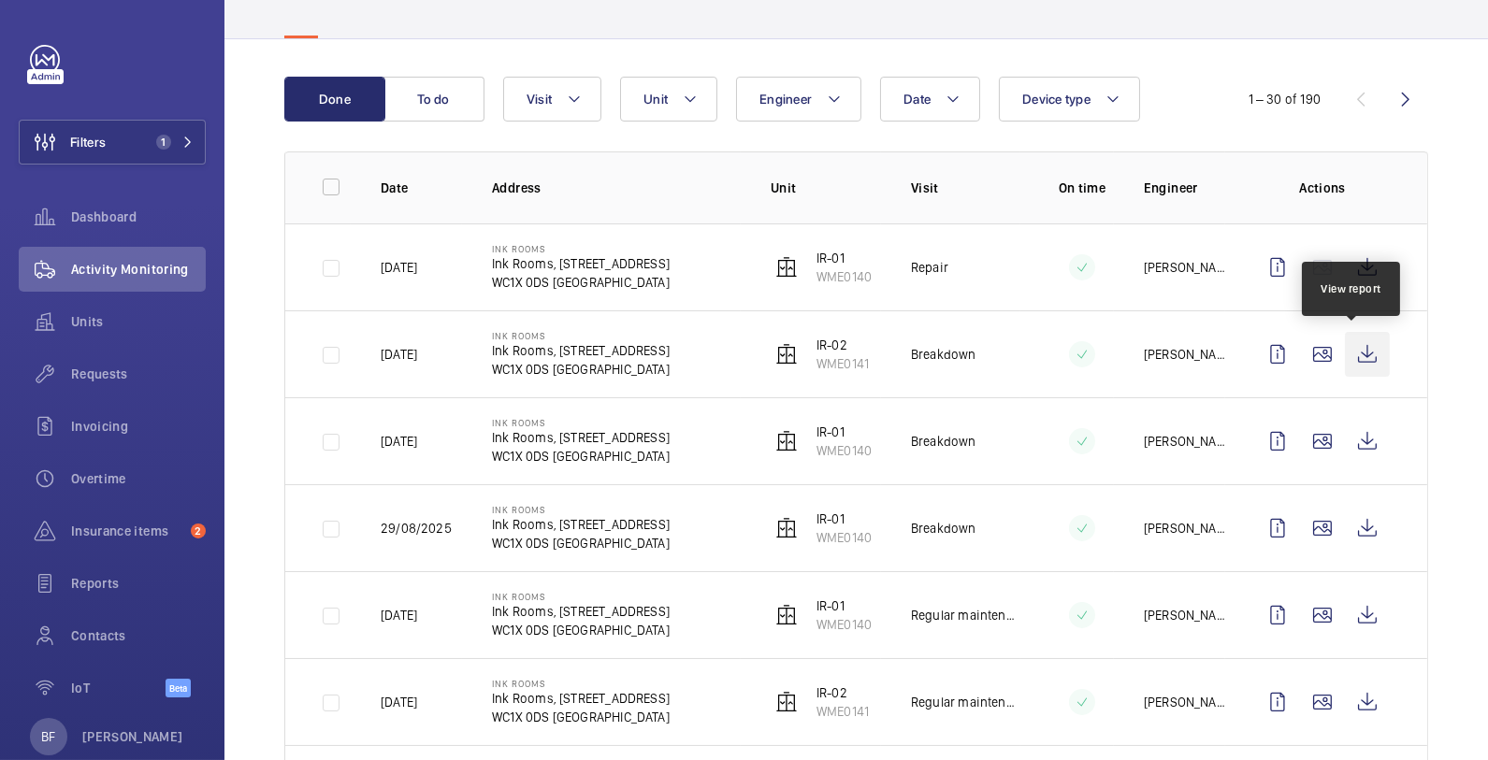
click at [1356, 354] on wm-front-icon-button at bounding box center [1367, 354] width 45 height 45
